Goal: Information Seeking & Learning: Learn about a topic

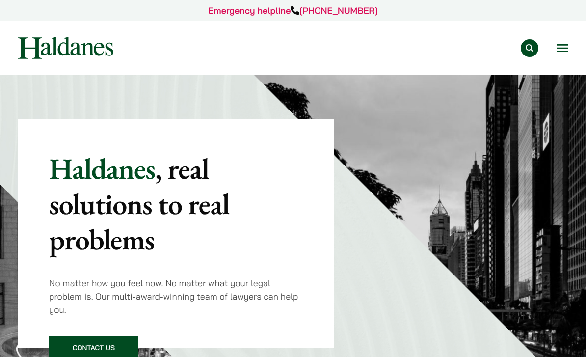
click at [560, 52] on button "Open menu" at bounding box center [563, 48] width 12 height 8
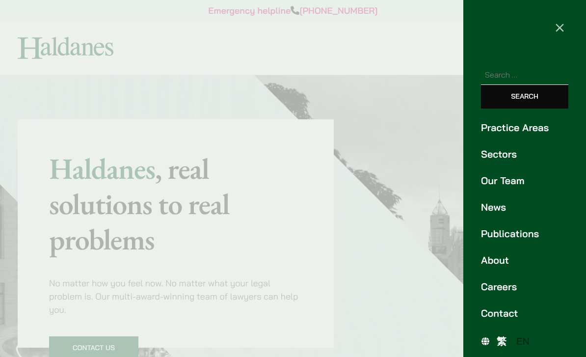
click at [533, 130] on link "Practice Areas" at bounding box center [524, 127] width 87 height 15
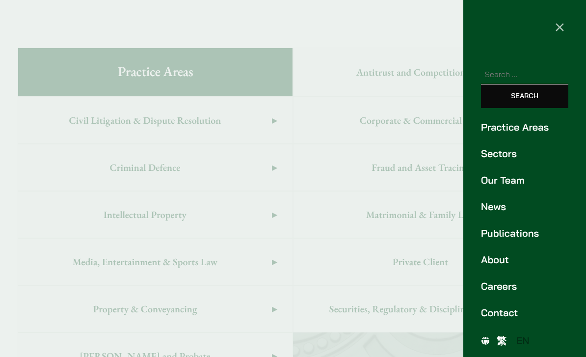
scroll to position [601, 0]
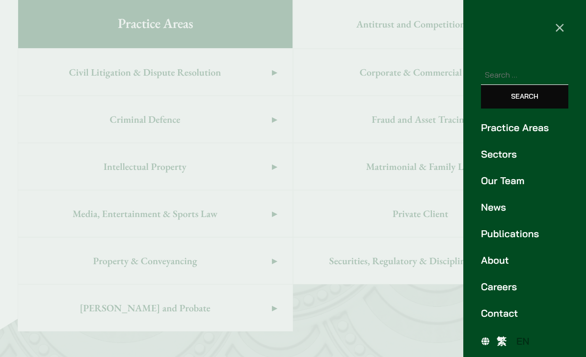
click at [551, 32] on button "×" at bounding box center [559, 26] width 53 height 53
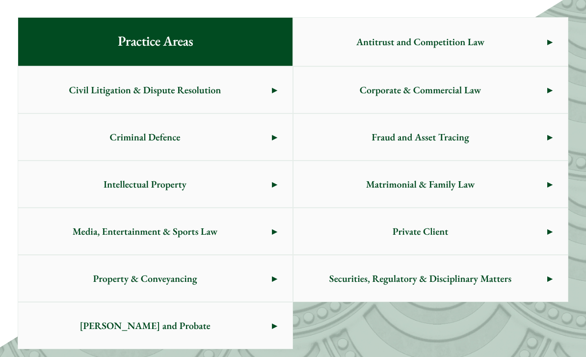
scroll to position [584, 0]
click at [234, 79] on span "Civil Litigation & Dispute Resolution" at bounding box center [145, 90] width 254 height 46
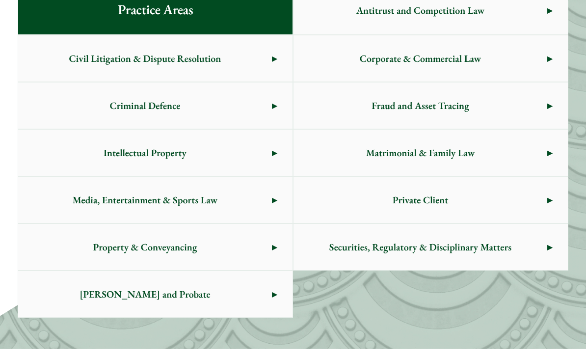
click at [494, 318] on div "Practice Areas Antitrust and Competition Law Civil Litigation & Dispute Resolut…" at bounding box center [293, 151] width 586 height 395
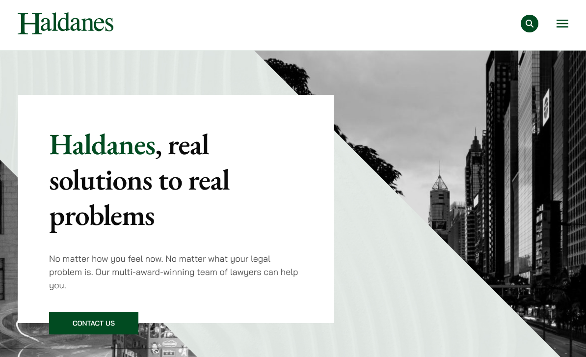
scroll to position [0, 0]
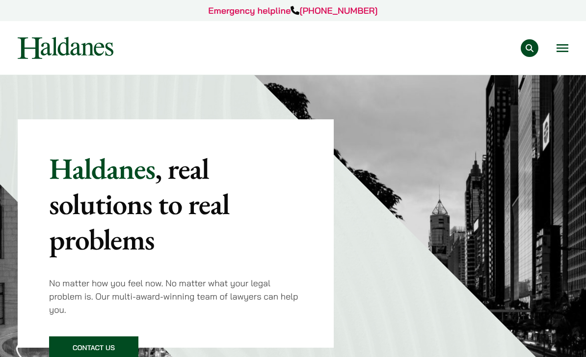
click at [563, 52] on button "Open menu" at bounding box center [563, 48] width 12 height 8
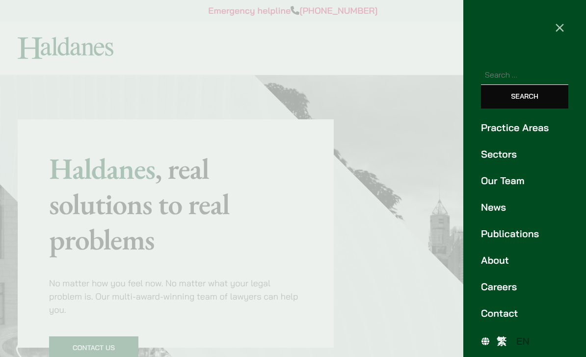
click at [506, 291] on link "Careers" at bounding box center [524, 286] width 87 height 15
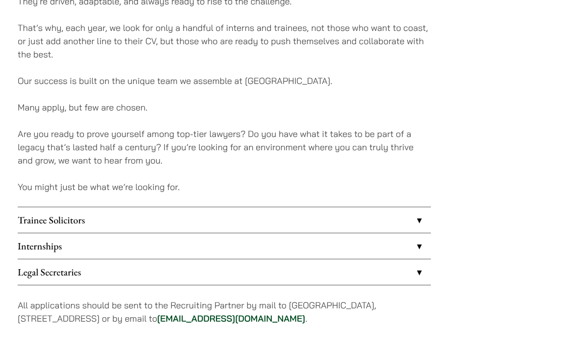
scroll to position [833, 0]
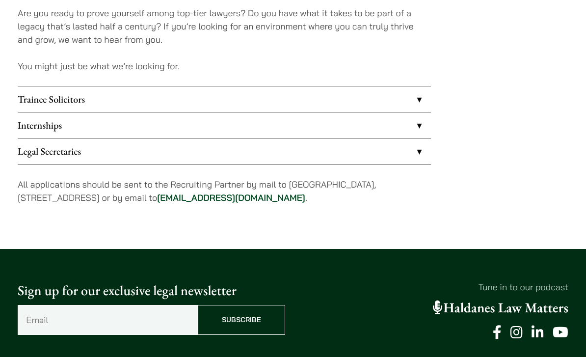
click at [231, 123] on link "Internships" at bounding box center [224, 125] width 413 height 26
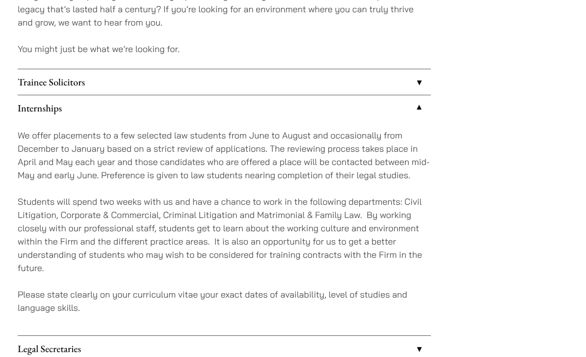
scroll to position [857, 0]
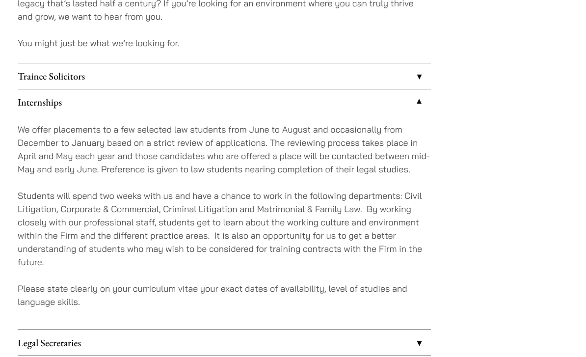
click at [308, 106] on link "Internships" at bounding box center [224, 102] width 413 height 26
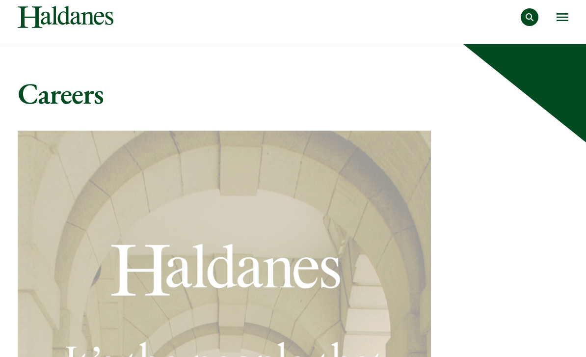
scroll to position [0, 0]
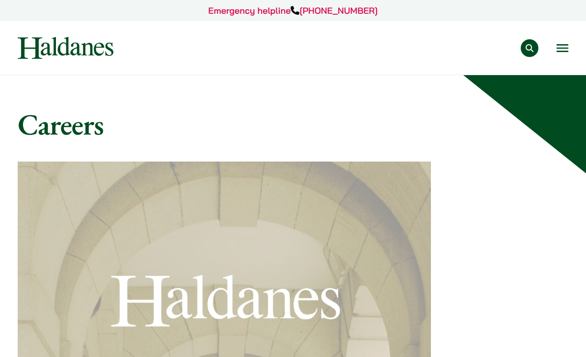
click at [559, 44] on button "Open menu" at bounding box center [563, 48] width 12 height 8
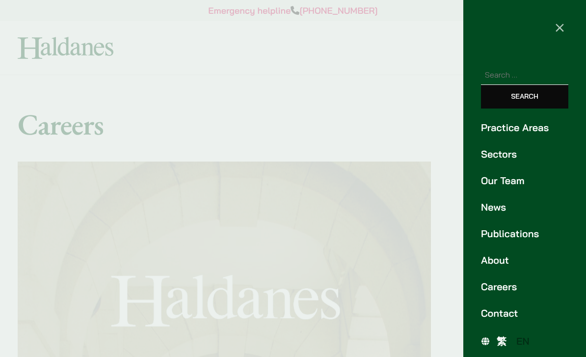
click at [505, 214] on link "News" at bounding box center [524, 207] width 87 height 15
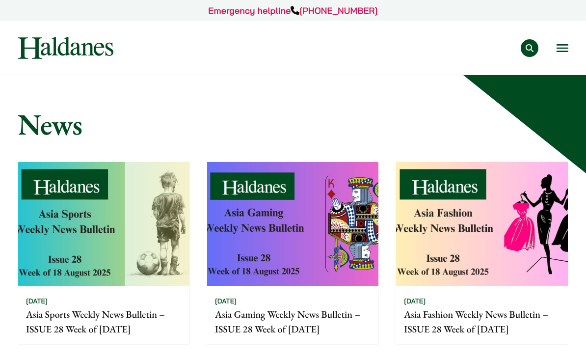
click at [564, 51] on button "Open menu" at bounding box center [563, 48] width 12 height 8
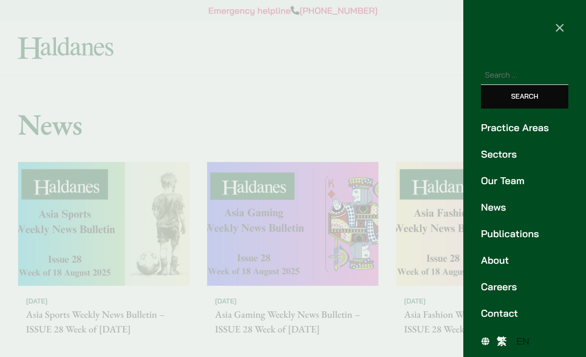
click at [527, 236] on link "Publications" at bounding box center [524, 233] width 87 height 15
click at [561, 32] on span "×" at bounding box center [560, 27] width 10 height 20
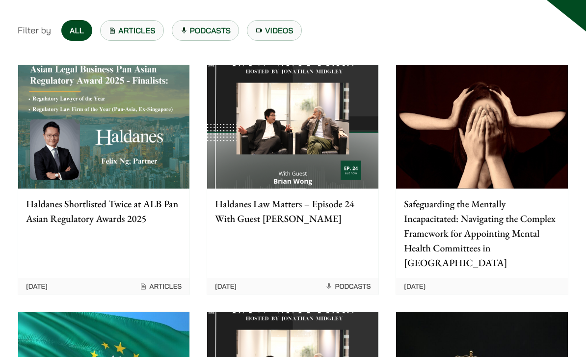
scroll to position [111, 0]
